Goal: Transaction & Acquisition: Purchase product/service

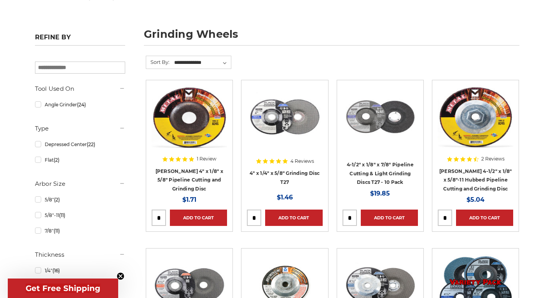
scroll to position [233, 0]
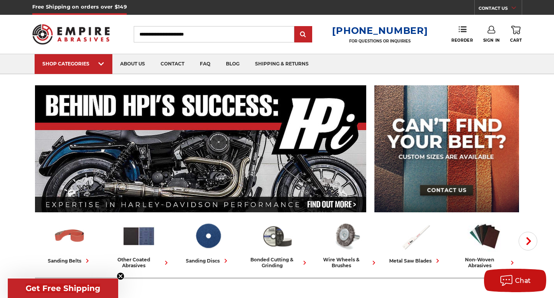
click at [181, 40] on input "Search" at bounding box center [214, 34] width 161 height 16
click at [266, 237] on img at bounding box center [277, 235] width 34 height 33
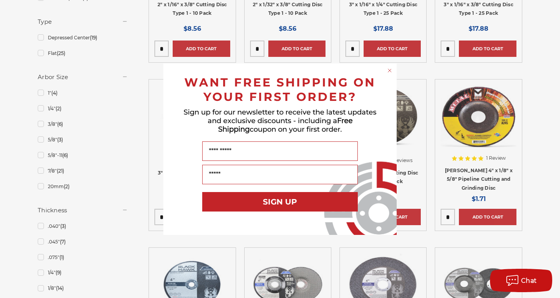
click at [389, 67] on icon "Close dialog" at bounding box center [390, 71] width 8 height 8
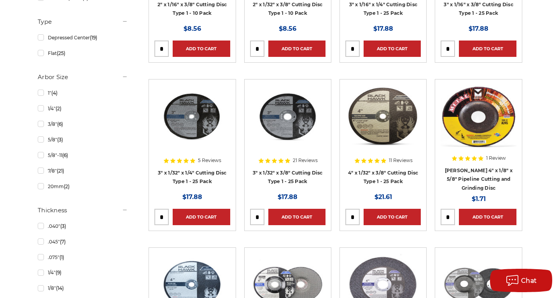
click at [389, 71] on div "Close dialog WANT FREE SHIPPING ON YOUR FIRST ORDER? Sign up for our newsletter…" at bounding box center [280, 148] width 249 height 171
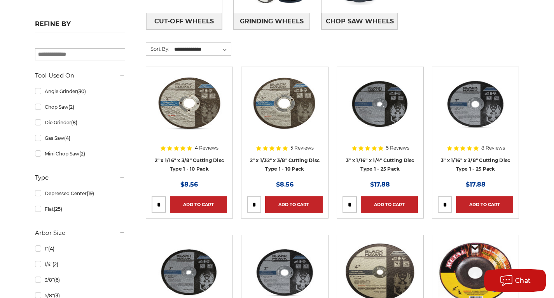
scroll to position [39, 0]
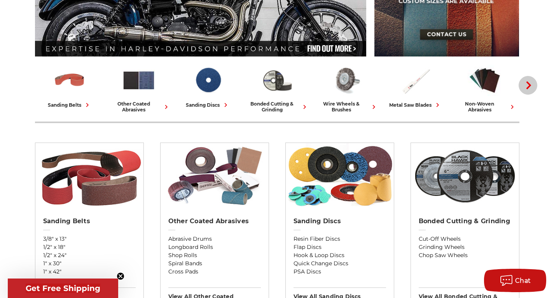
click at [525, 89] on button "Next" at bounding box center [528, 85] width 19 height 19
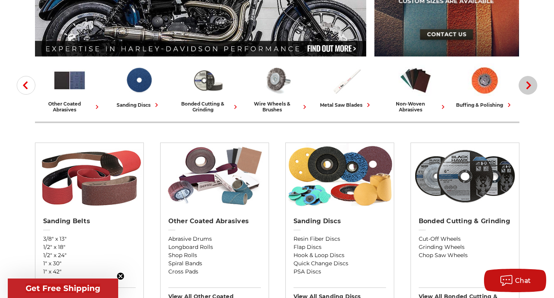
click at [525, 89] on icon "button" at bounding box center [529, 85] width 8 height 8
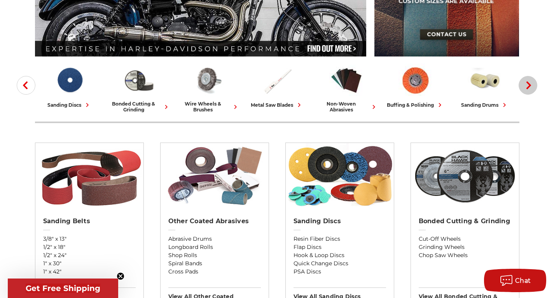
click at [525, 89] on icon "button" at bounding box center [529, 85] width 8 height 8
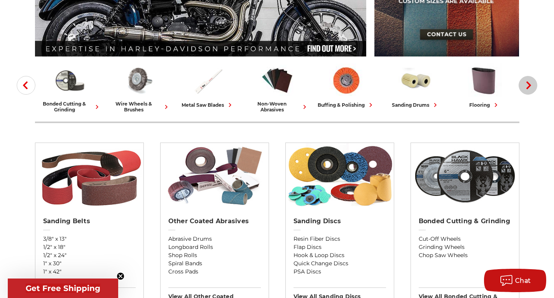
click at [525, 89] on icon "button" at bounding box center [529, 85] width 8 height 8
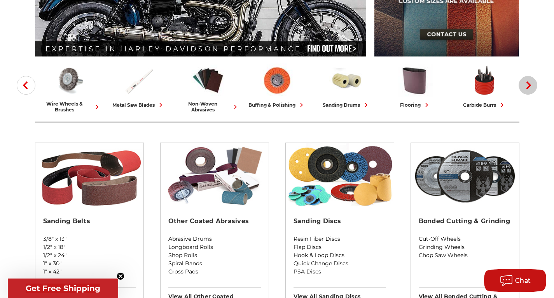
click at [525, 89] on icon "button" at bounding box center [529, 85] width 8 height 8
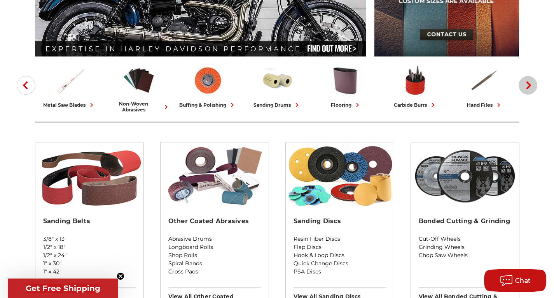
click at [525, 89] on icon "button" at bounding box center [529, 85] width 8 height 8
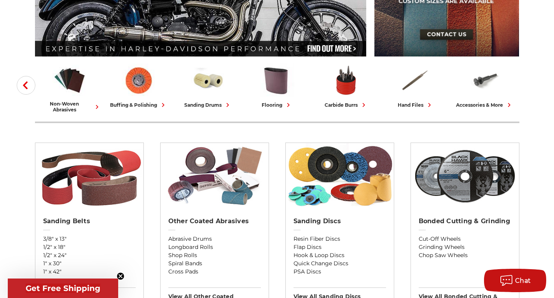
click at [22, 86] on icon "button" at bounding box center [25, 85] width 8 height 8
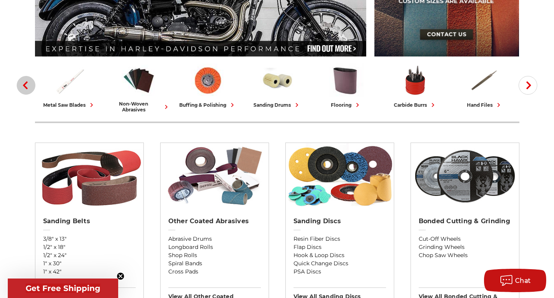
click at [22, 86] on icon "button" at bounding box center [25, 85] width 8 height 8
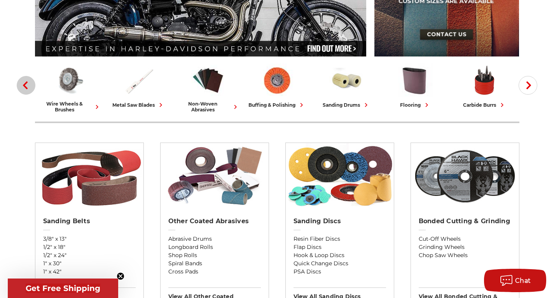
click at [22, 86] on icon "button" at bounding box center [25, 85] width 8 height 8
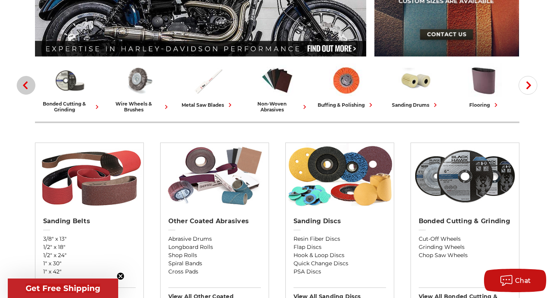
click at [22, 86] on icon "button" at bounding box center [25, 85] width 8 height 8
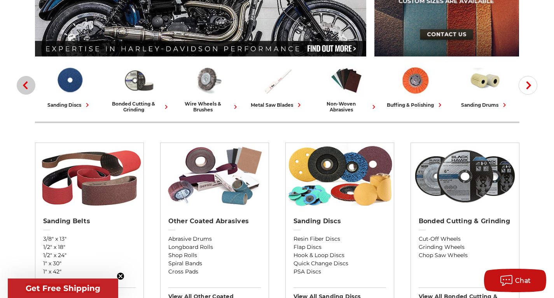
click at [22, 86] on icon "button" at bounding box center [25, 85] width 8 height 8
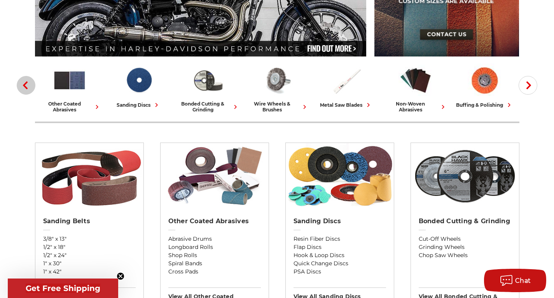
click at [22, 86] on icon "button" at bounding box center [25, 85] width 8 height 8
click at [23, 86] on icon "button" at bounding box center [25, 85] width 8 height 8
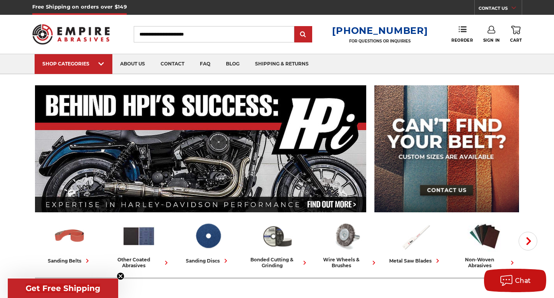
click at [187, 30] on input "Search" at bounding box center [214, 34] width 161 height 16
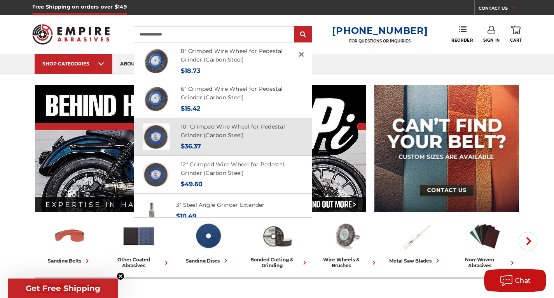
type input "**********"
click at [268, 137] on h4 "10" Crimped Wire Wheel for Pedestal Grinder (Carbon Steel)" at bounding box center [242, 131] width 122 height 18
click at [267, 129] on link "10" Crimped Wire Wheel for Pedestal Grinder (Carbon Steel)" at bounding box center [233, 131] width 104 height 16
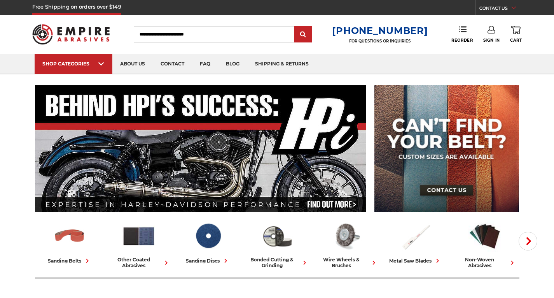
click at [227, 35] on input "Search" at bounding box center [214, 34] width 161 height 16
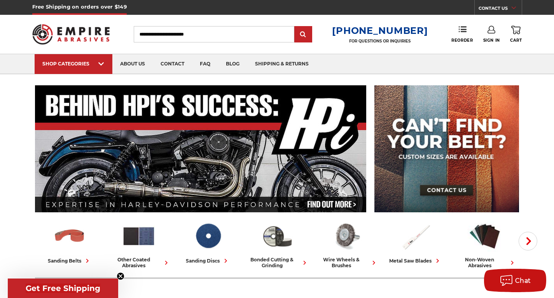
type input "*"
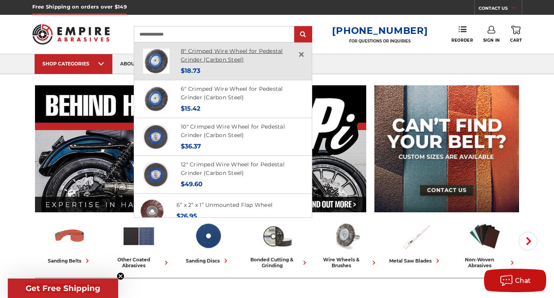
type input "**********"
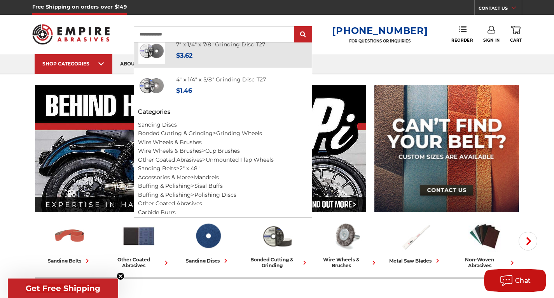
scroll to position [403, 0]
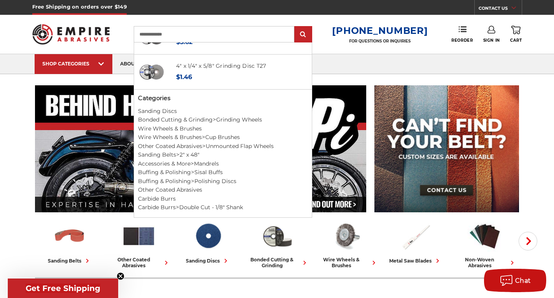
click at [252, 31] on input "**********" at bounding box center [214, 34] width 161 height 16
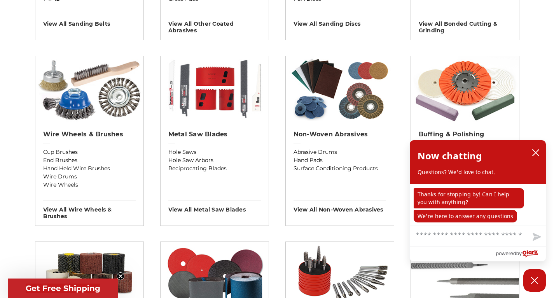
scroll to position [272, 0]
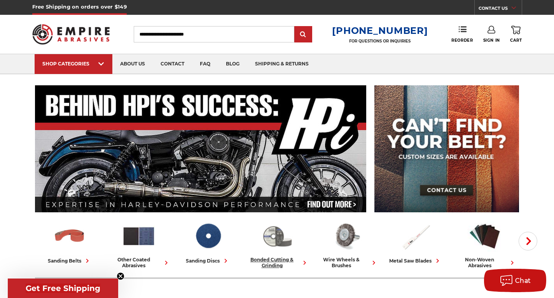
click at [280, 249] on img at bounding box center [277, 235] width 34 height 33
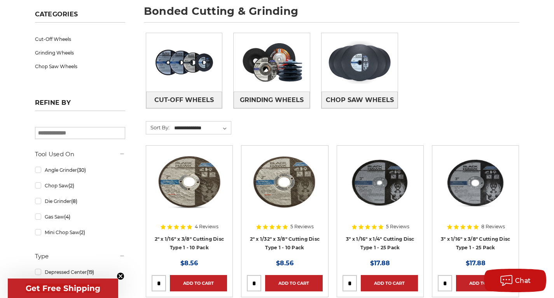
scroll to position [117, 0]
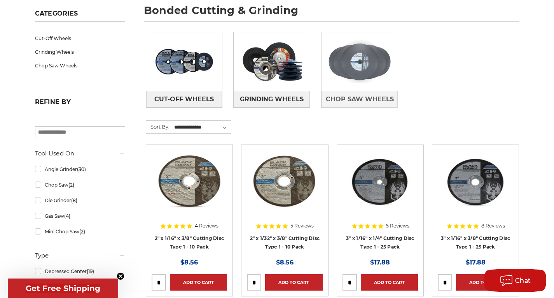
click at [355, 79] on img at bounding box center [360, 62] width 76 height 54
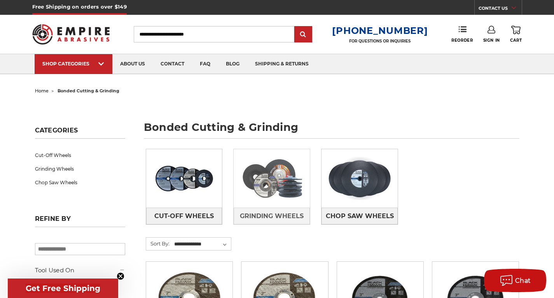
click at [290, 188] on img at bounding box center [272, 178] width 76 height 54
